Goal: Task Accomplishment & Management: Complete application form

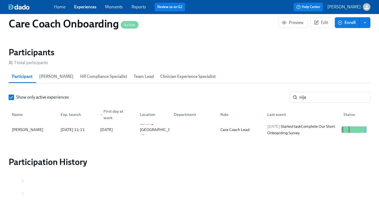
scroll to position [0, 1677]
click at [81, 9] on link "Experiences" at bounding box center [85, 6] width 22 height 5
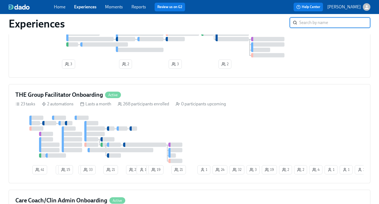
scroll to position [447, 0]
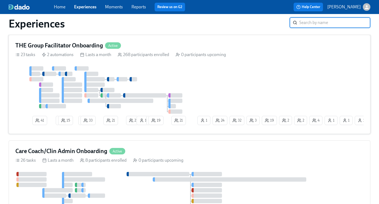
click at [183, 86] on div at bounding box center [105, 89] width 181 height 47
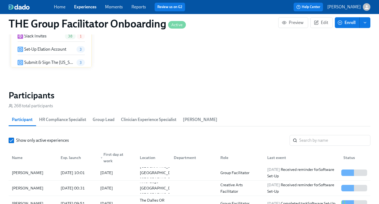
scroll to position [458, 0]
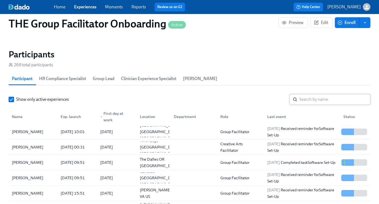
click at [314, 100] on input "search" at bounding box center [334, 99] width 71 height 11
paste input "[PERSON_NAME]"
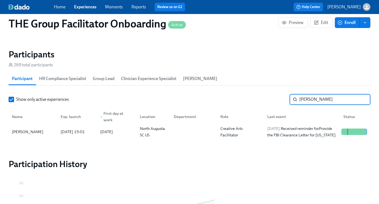
type input "[PERSON_NAME]"
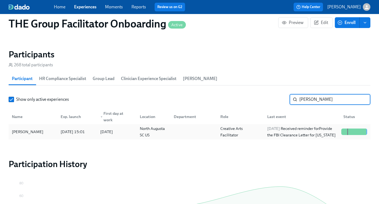
click at [221, 134] on div "Creative Arts Facilitator" at bounding box center [240, 131] width 44 height 13
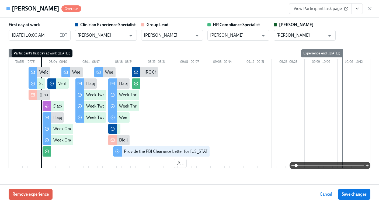
click at [327, 9] on span "View Participant task page" at bounding box center [321, 8] width 54 height 5
click at [370, 8] on icon "button" at bounding box center [370, 8] width 3 height 3
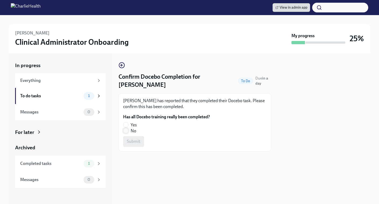
click at [124, 132] on input "No" at bounding box center [125, 130] width 5 height 5
radio input "true"
click at [134, 140] on span "Submit" at bounding box center [133, 141] width 13 height 5
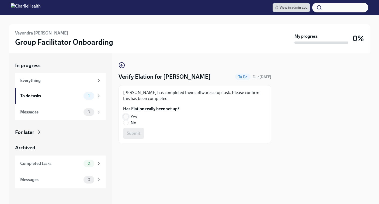
click at [125, 114] on input "Yes" at bounding box center [125, 116] width 5 height 5
radio input "true"
click at [129, 137] on button "Submit" at bounding box center [133, 133] width 21 height 11
